Goal: Communication & Community: Connect with others

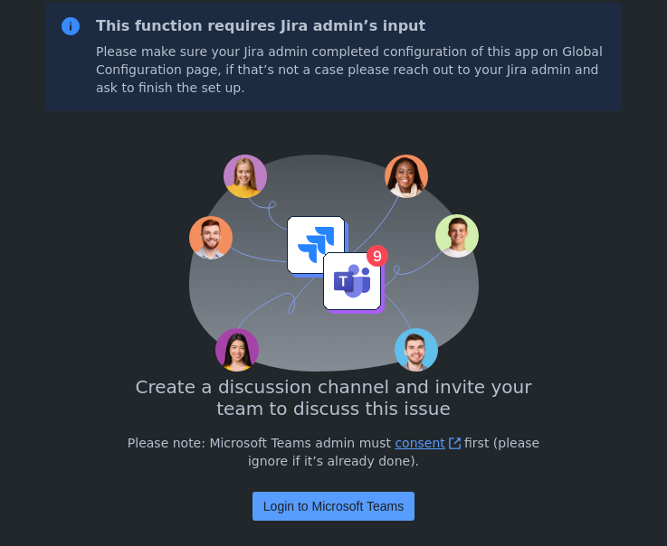
scroll to position [206, 0]
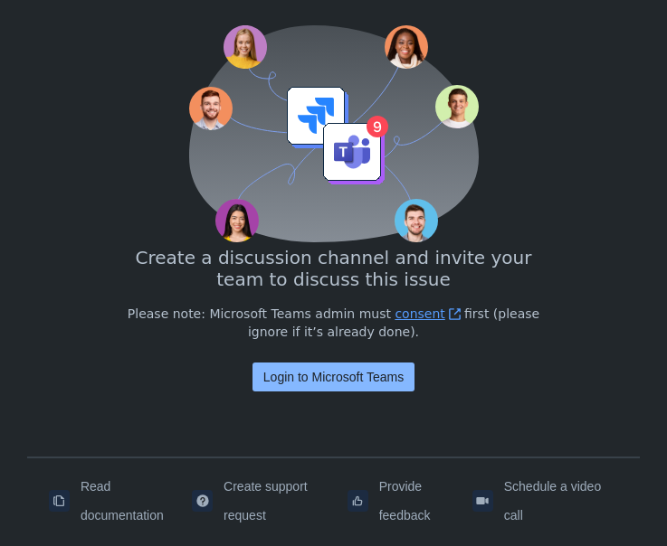
click at [362, 381] on span "Login to Microsoft Teams" at bounding box center [333, 377] width 140 height 29
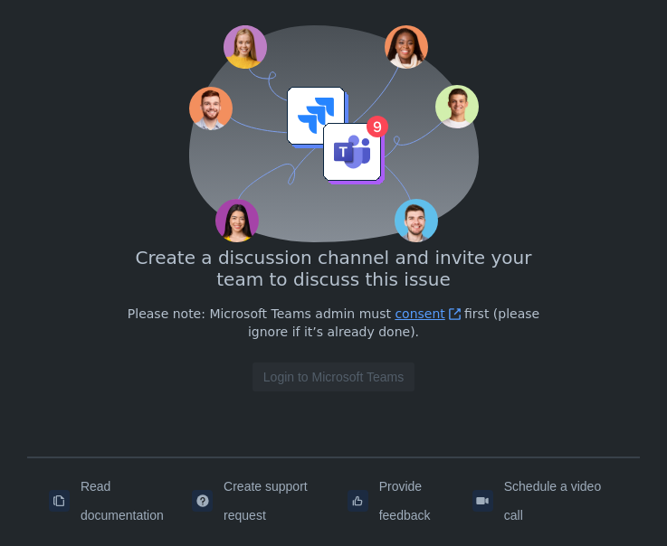
click at [99, 36] on div "This function requires Jira admin’s input Please make sure your Jira admin comp…" at bounding box center [333, 158] width 612 height 598
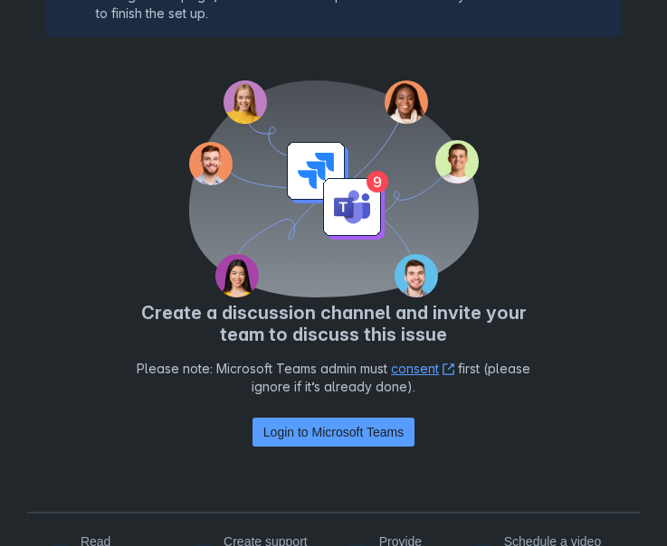
scroll to position [206, 0]
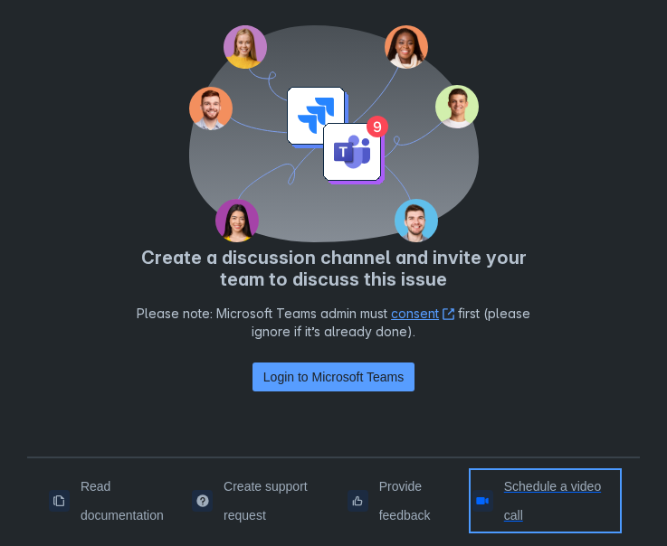
click at [527, 487] on span "Schedule a video call" at bounding box center [561, 501] width 114 height 58
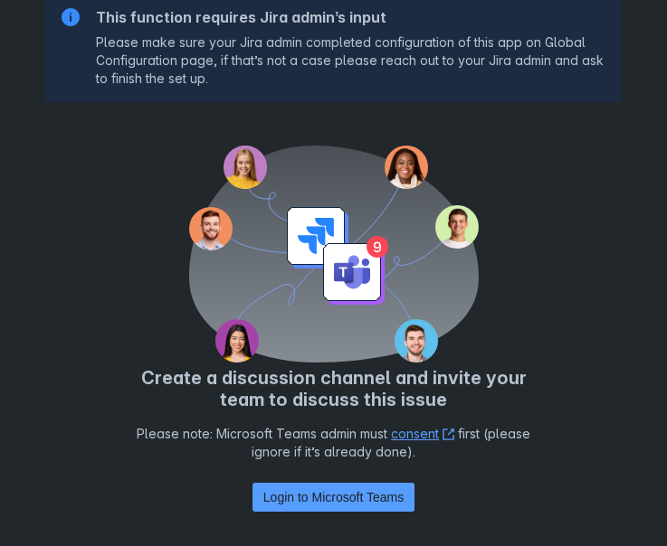
scroll to position [206, 0]
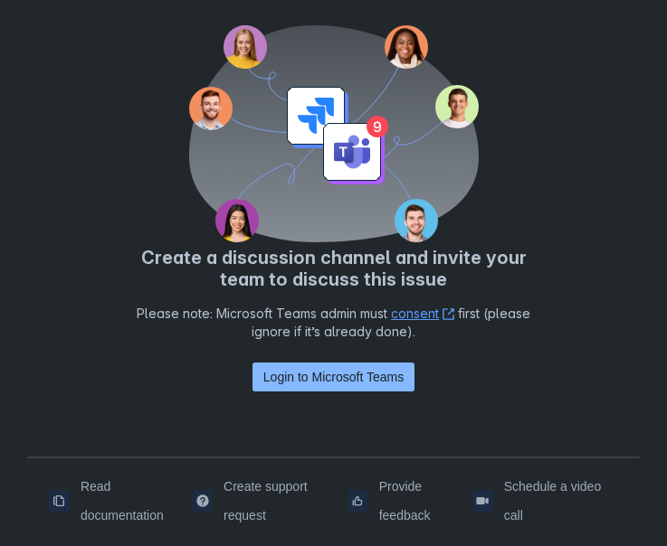
click at [318, 371] on span "Login to Microsoft Teams" at bounding box center [333, 377] width 140 height 29
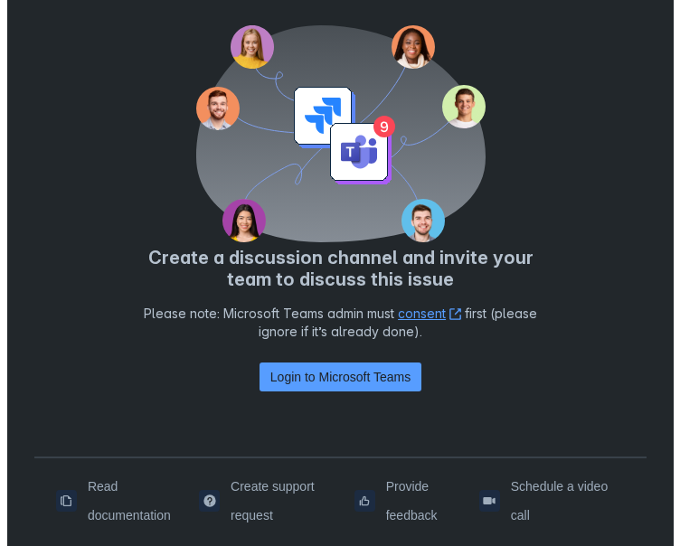
scroll to position [0, 0]
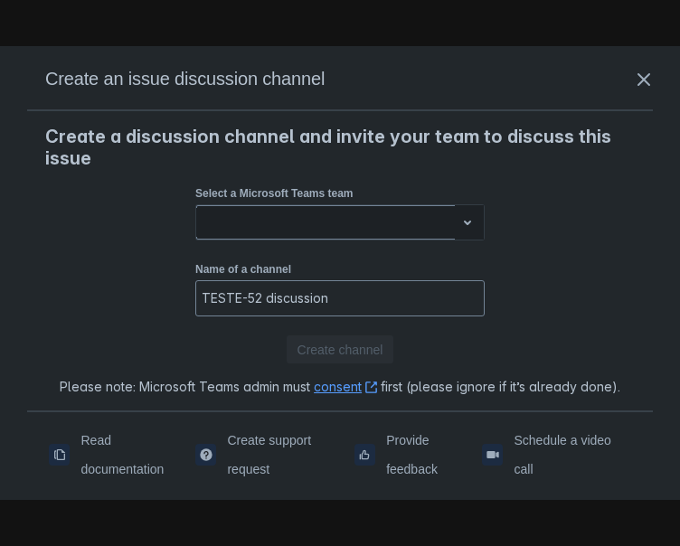
click at [441, 222] on div at bounding box center [326, 223] width 244 height 22
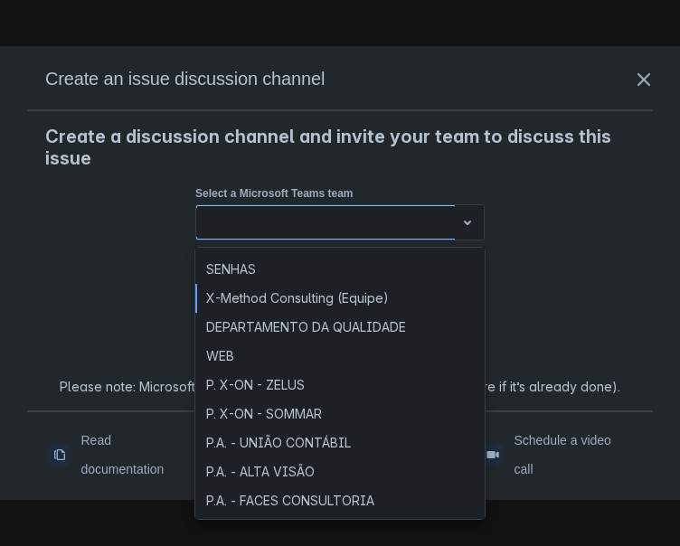
click at [279, 309] on div "X-Method Consulting (Equipe)" at bounding box center [339, 298] width 289 height 29
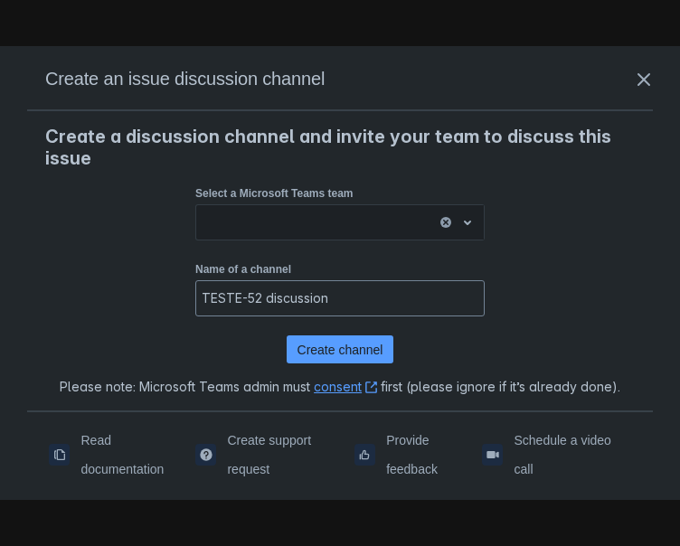
click at [581, 218] on div "Create a discussion channel and invite your team to discuss this issue Select a…" at bounding box center [340, 261] width 590 height 271
click at [301, 294] on input "TESTE-52 discussion" at bounding box center [340, 298] width 288 height 33
click at [636, 81] on span "close" at bounding box center [644, 80] width 22 height 22
